Goal: Check status: Check status

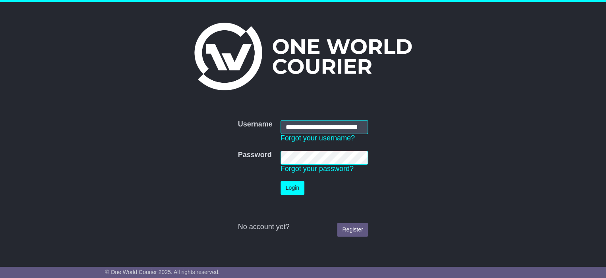
scroll to position [0, 17]
type input "**********"
click at [295, 188] on button "Login" at bounding box center [293, 188] width 24 height 14
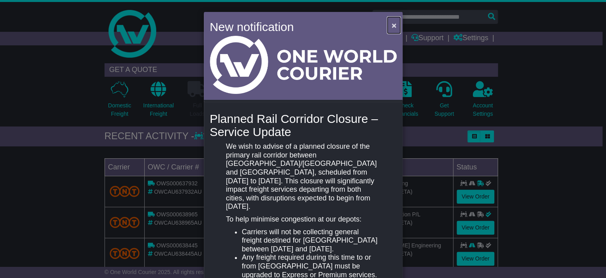
click at [393, 25] on span "×" at bounding box center [394, 25] width 5 height 9
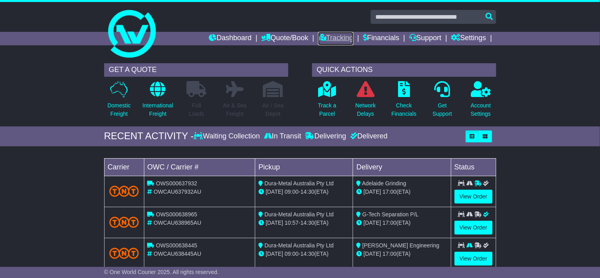
click at [331, 36] on link "Tracking" at bounding box center [335, 39] width 35 height 14
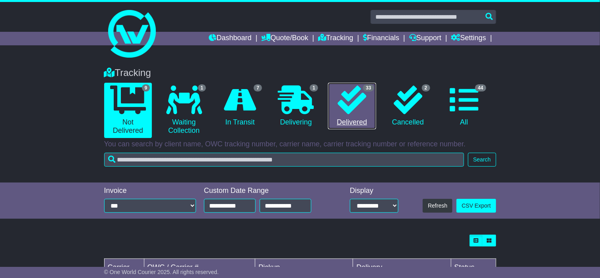
click at [361, 97] on icon at bounding box center [351, 99] width 29 height 29
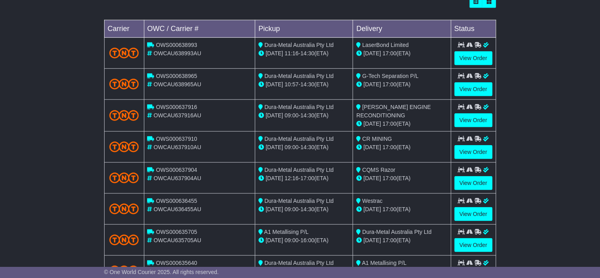
scroll to position [308, 0]
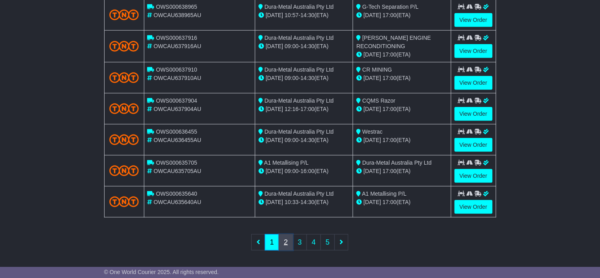
click at [288, 240] on link "2" at bounding box center [286, 242] width 14 height 16
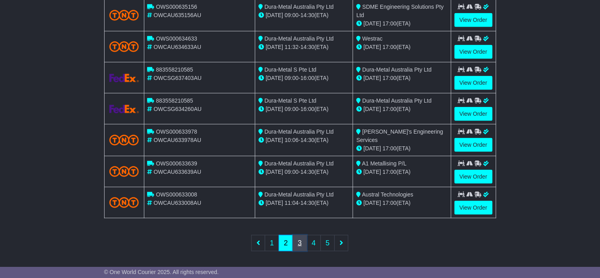
click at [298, 235] on link "3" at bounding box center [300, 243] width 14 height 16
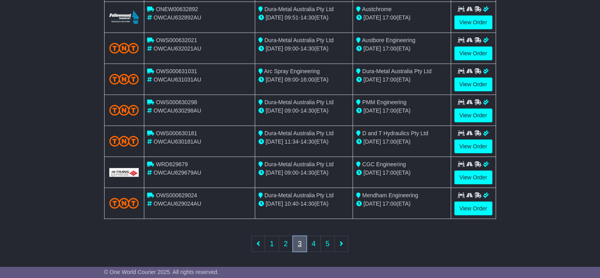
scroll to position [307, 0]
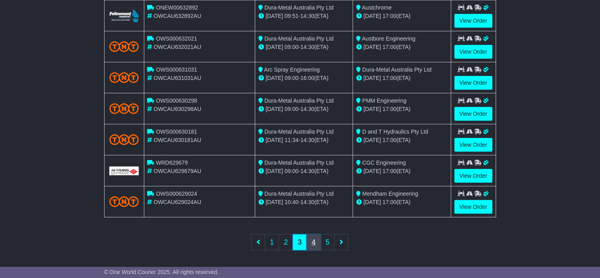
click at [311, 239] on link "4" at bounding box center [313, 242] width 14 height 16
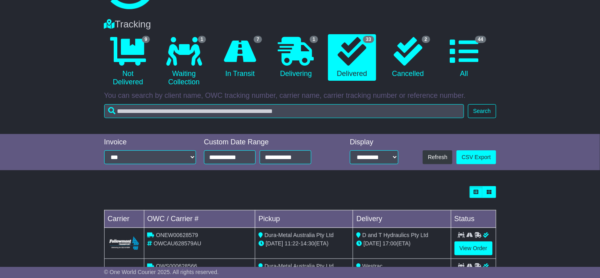
scroll to position [0, 0]
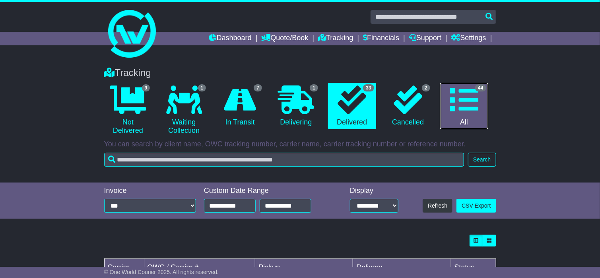
click at [456, 101] on icon at bounding box center [464, 99] width 29 height 29
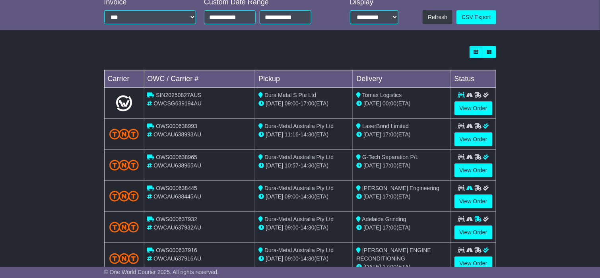
scroll to position [308, 0]
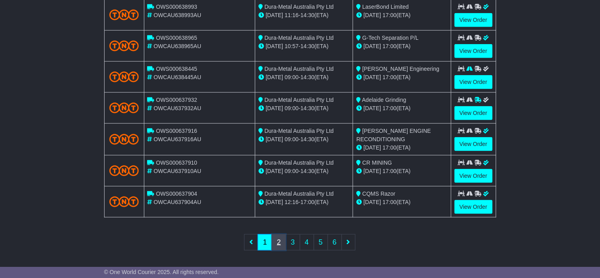
click at [278, 239] on link "2" at bounding box center [278, 242] width 14 height 16
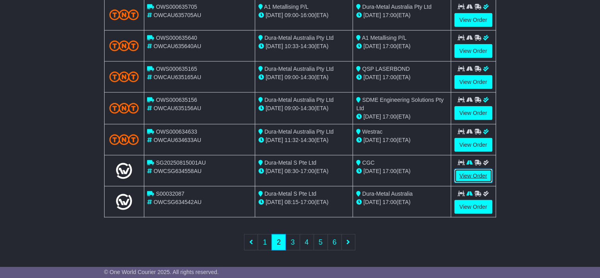
click at [466, 169] on link "View Order" at bounding box center [473, 176] width 38 height 14
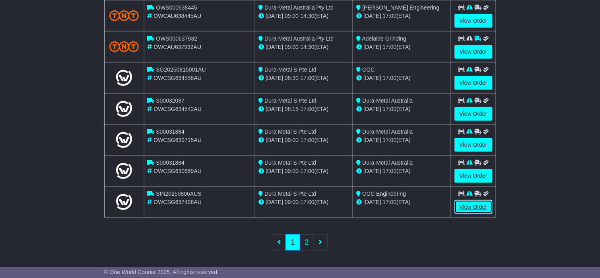
click at [463, 202] on link "View Order" at bounding box center [473, 207] width 38 height 14
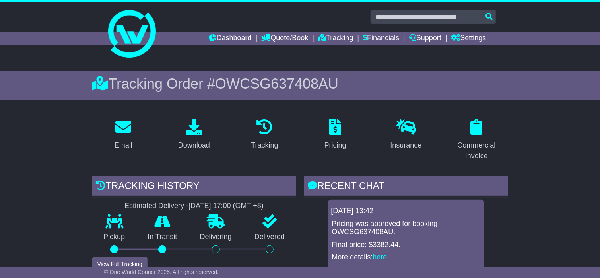
scroll to position [119, 0]
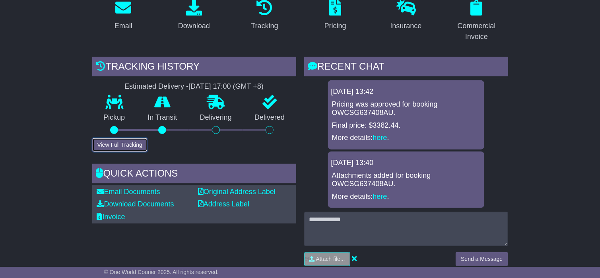
click at [122, 145] on button "View Full Tracking" at bounding box center [119, 145] width 55 height 14
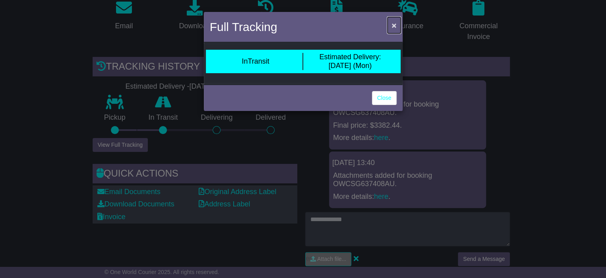
click at [396, 29] on span "×" at bounding box center [394, 25] width 5 height 9
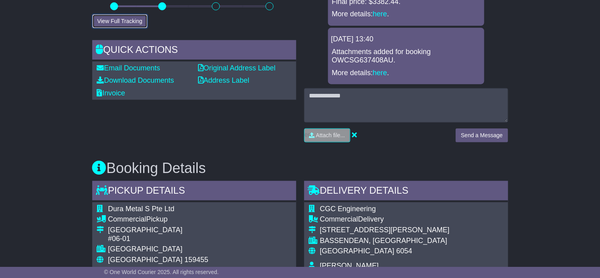
scroll to position [238, 0]
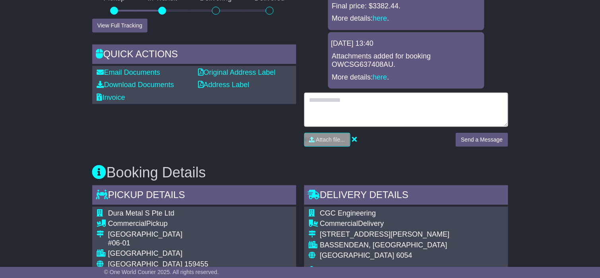
click at [330, 107] on textarea at bounding box center [406, 110] width 204 height 34
type textarea "*"
type textarea "**********"
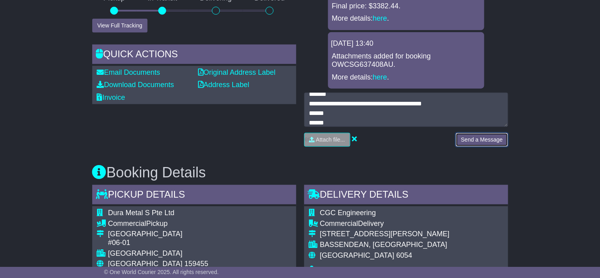
click at [482, 140] on button "Send a Message" at bounding box center [482, 140] width 52 height 14
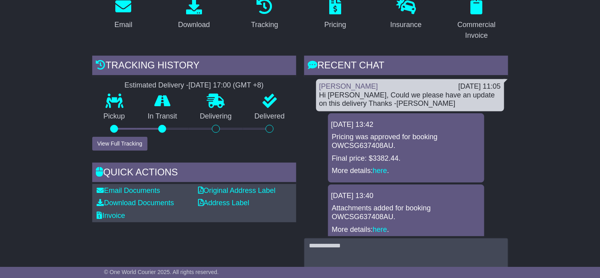
scroll to position [0, 0]
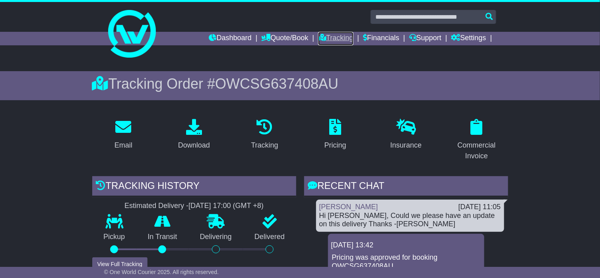
click at [329, 37] on link "Tracking" at bounding box center [335, 39] width 35 height 14
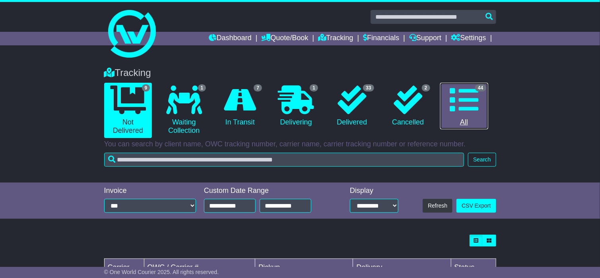
click at [477, 103] on icon at bounding box center [464, 99] width 29 height 29
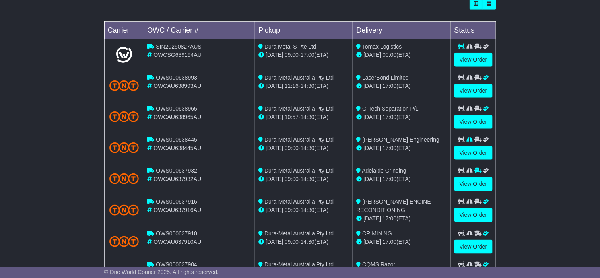
scroll to position [238, 0]
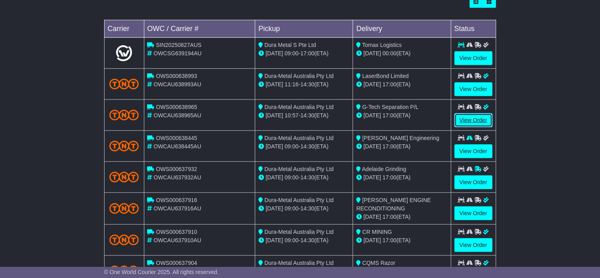
click at [469, 116] on link "View Order" at bounding box center [473, 120] width 38 height 14
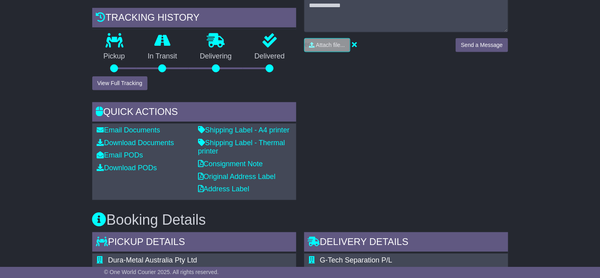
scroll to position [238, 0]
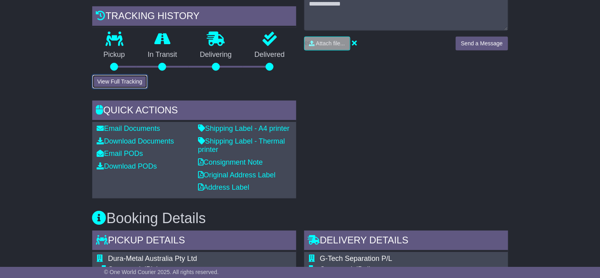
click at [127, 89] on button "View Full Tracking" at bounding box center [119, 82] width 55 height 14
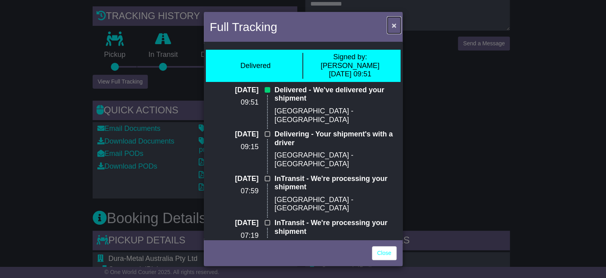
click at [393, 25] on span "×" at bounding box center [394, 25] width 5 height 9
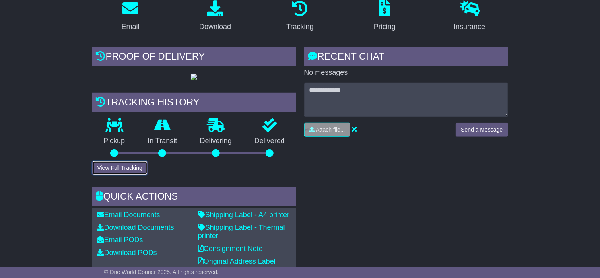
scroll to position [0, 0]
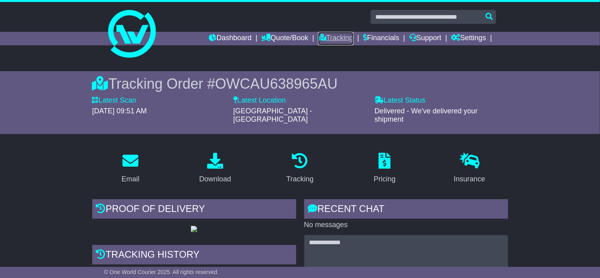
click at [333, 40] on link "Tracking" at bounding box center [335, 39] width 35 height 14
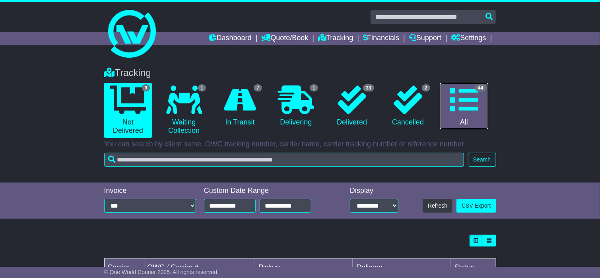
click at [469, 110] on icon at bounding box center [464, 99] width 29 height 29
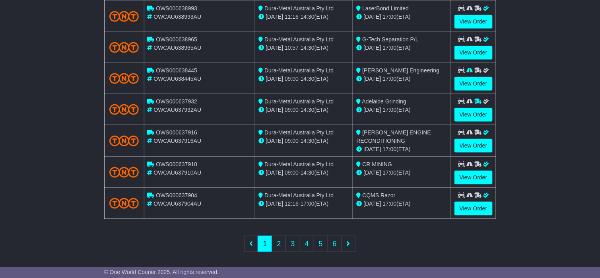
scroll to position [308, 0]
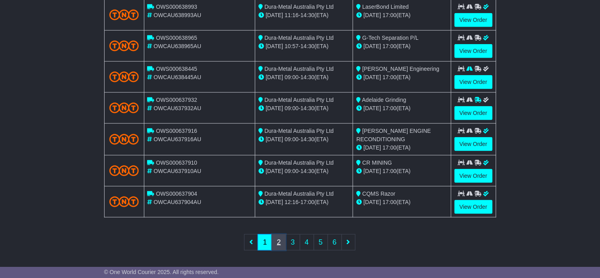
click at [277, 238] on link "2" at bounding box center [278, 242] width 14 height 16
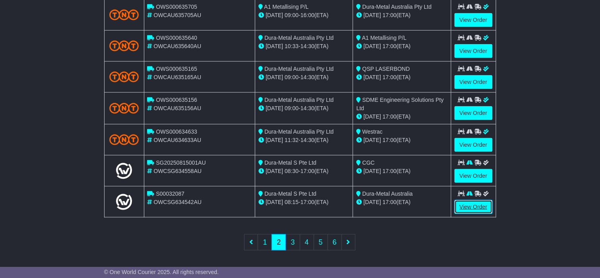
click at [471, 205] on link "View Order" at bounding box center [473, 207] width 38 height 14
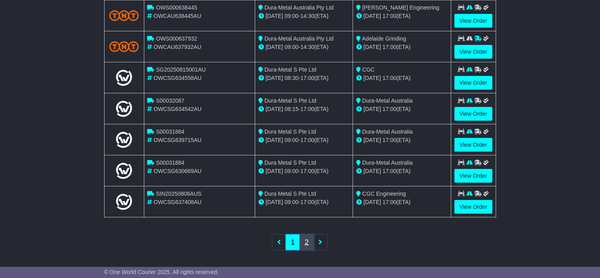
click at [308, 240] on link "2" at bounding box center [307, 242] width 14 height 16
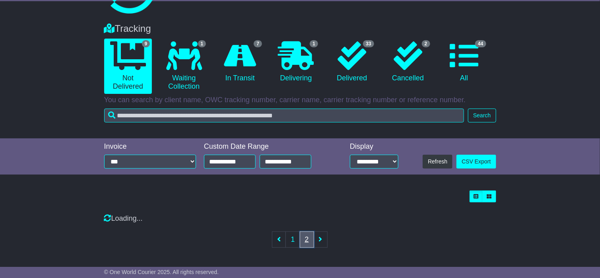
scroll to position [91, 0]
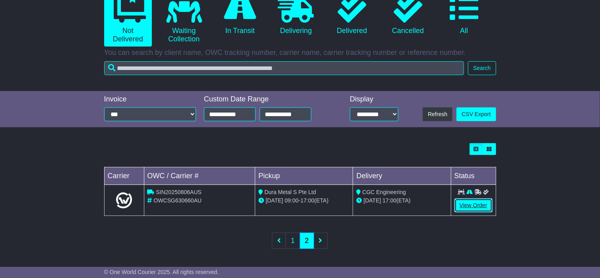
click at [475, 202] on link "View Order" at bounding box center [473, 205] width 38 height 14
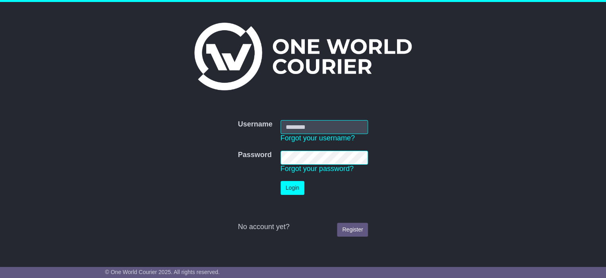
click at [296, 128] on input "Username" at bounding box center [325, 127] width 88 height 14
type input "**********"
click at [289, 187] on button "Login" at bounding box center [293, 188] width 24 height 14
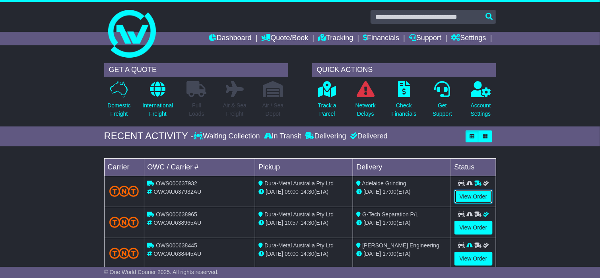
click at [474, 195] on link "View Order" at bounding box center [473, 197] width 38 height 14
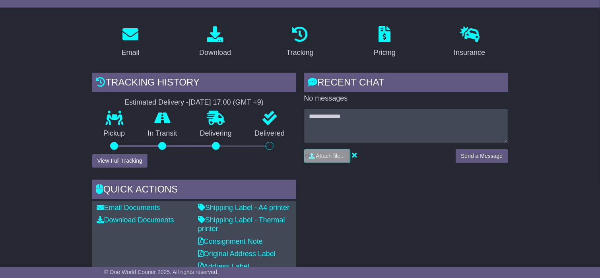
scroll to position [119, 0]
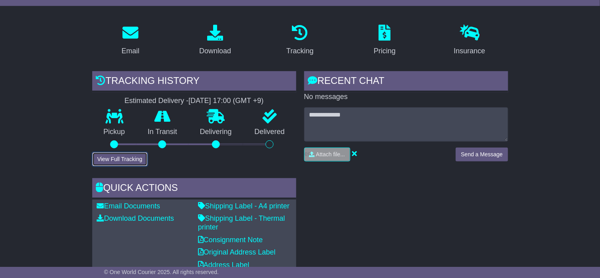
click at [129, 160] on button "View Full Tracking" at bounding box center [119, 159] width 55 height 14
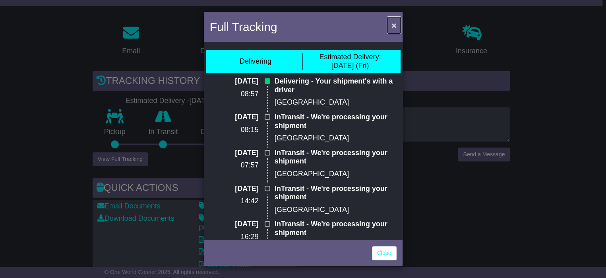
click at [392, 25] on span "×" at bounding box center [394, 25] width 5 height 9
